Goal: Information Seeking & Learning: Learn about a topic

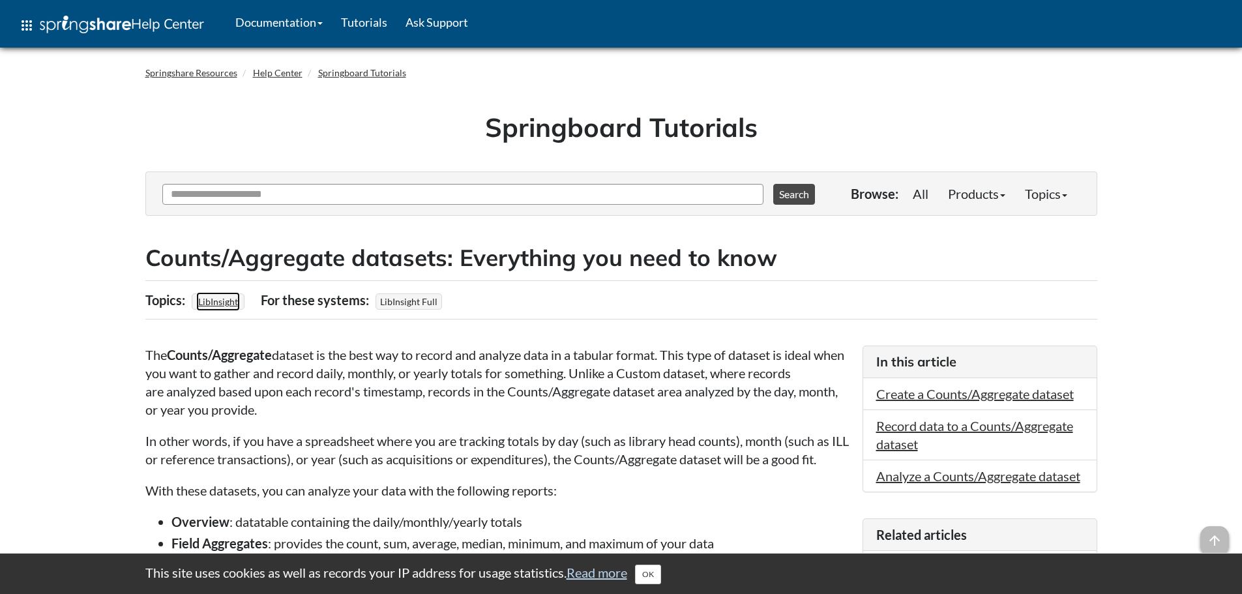
drag, startPoint x: 220, startPoint y: 297, endPoint x: 231, endPoint y: 299, distance: 10.6
click at [220, 297] on link "LibInsight" at bounding box center [218, 301] width 44 height 19
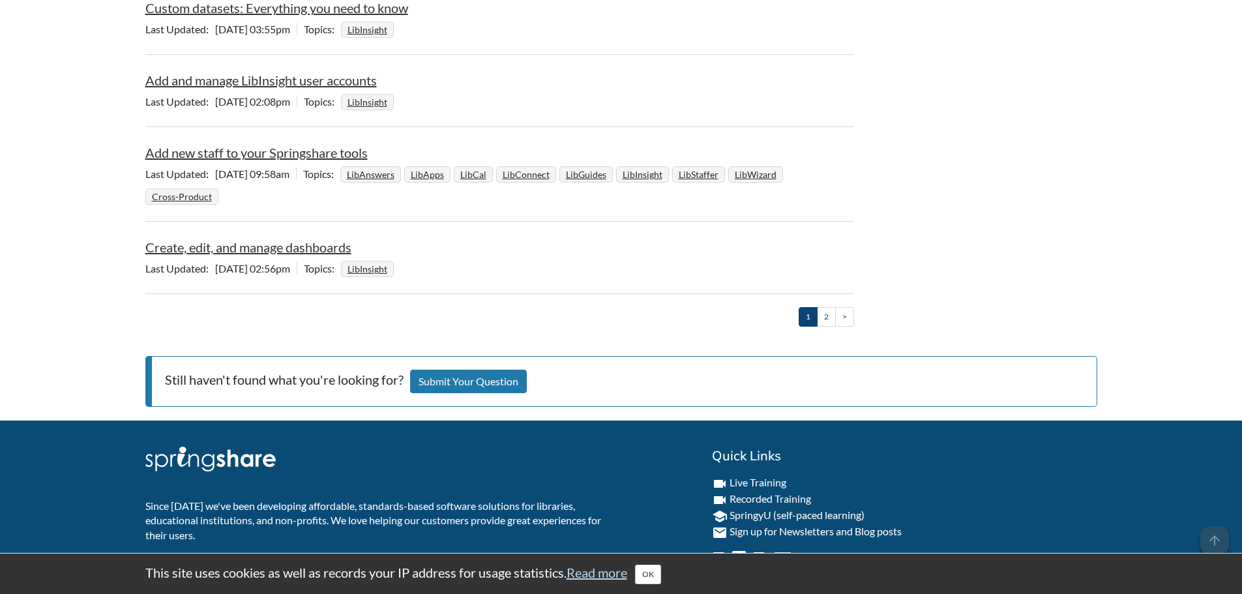
scroll to position [1630, 0]
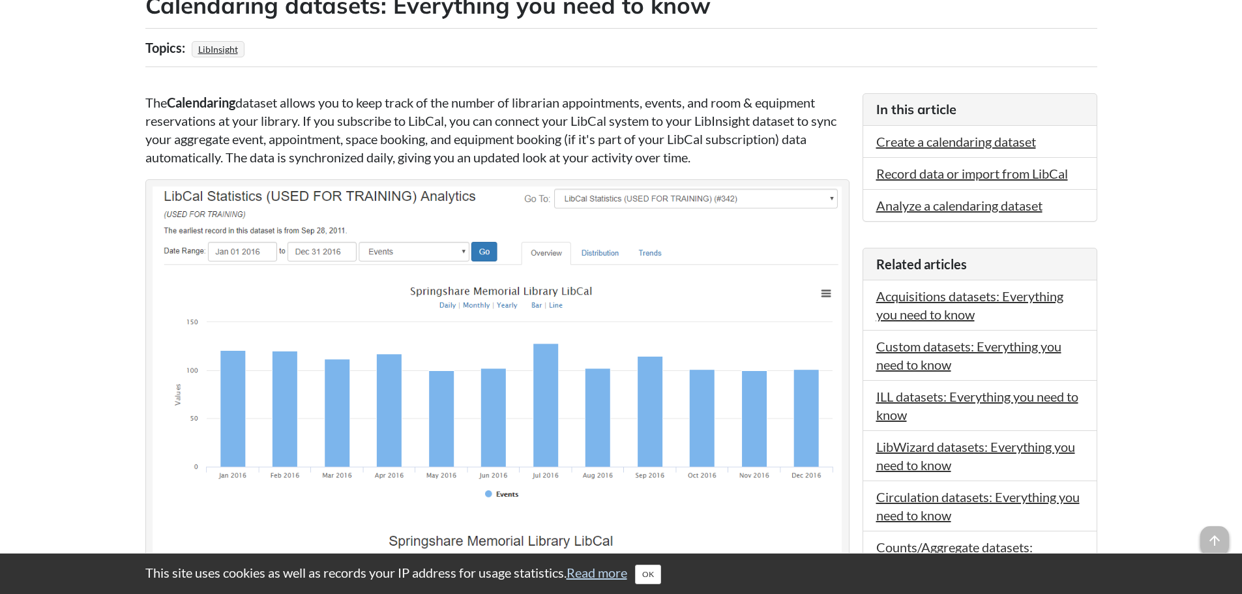
scroll to position [261, 0]
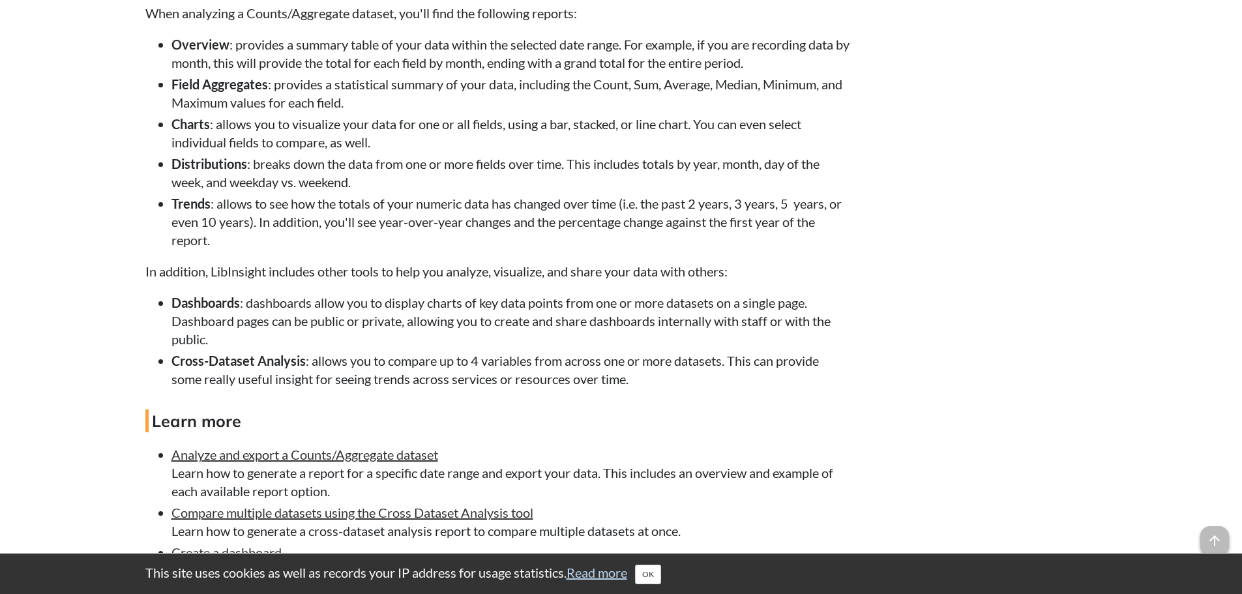
scroll to position [2244, 0]
